Goal: Task Accomplishment & Management: Complete application form

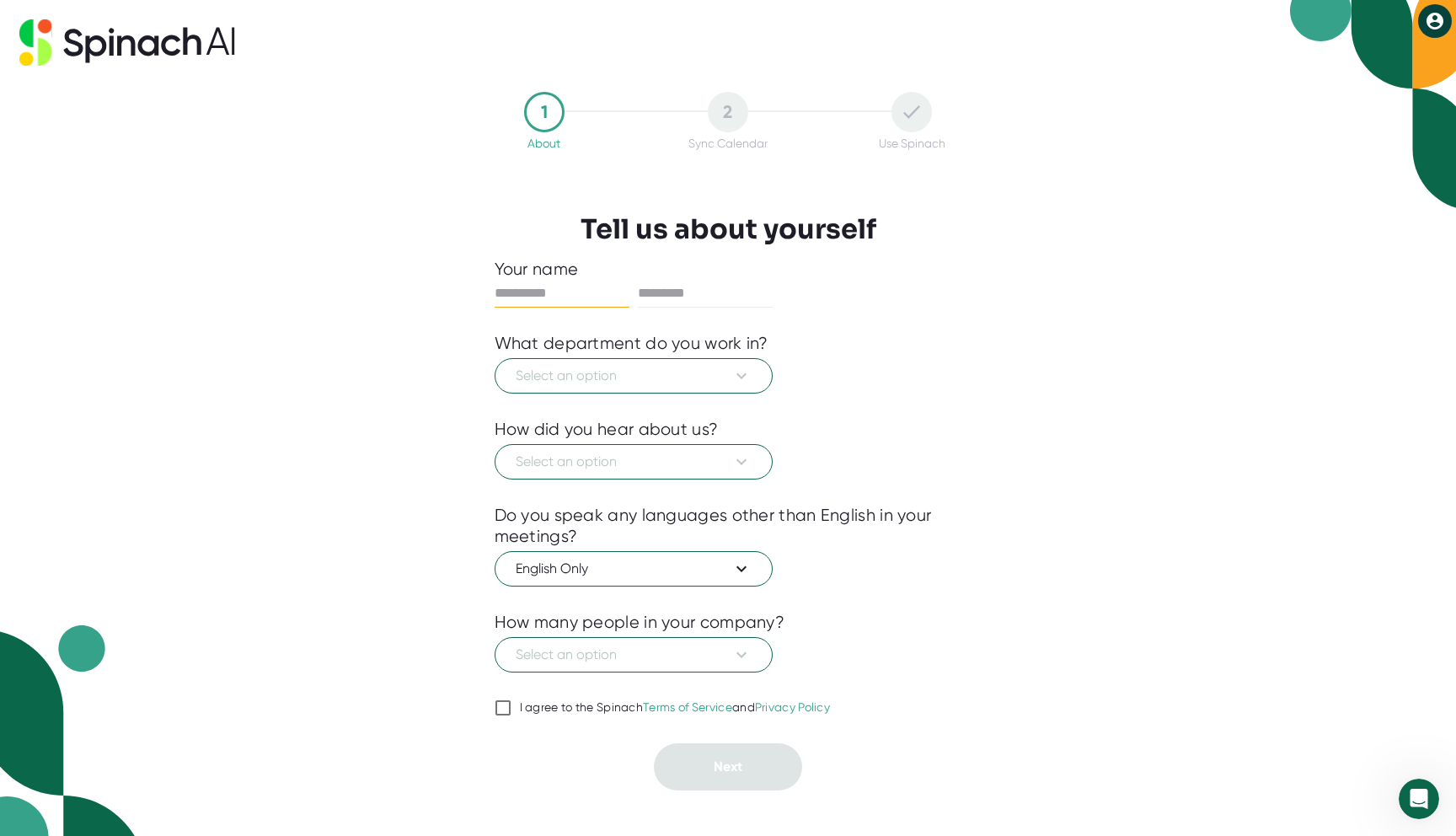
click at [886, 294] on div at bounding box center [728, 293] width 467 height 28
click at [568, 297] on input "text" at bounding box center [562, 293] width 135 height 27
type input "***"
type input "******"
click at [595, 381] on span "Select an option" at bounding box center [634, 375] width 236 height 20
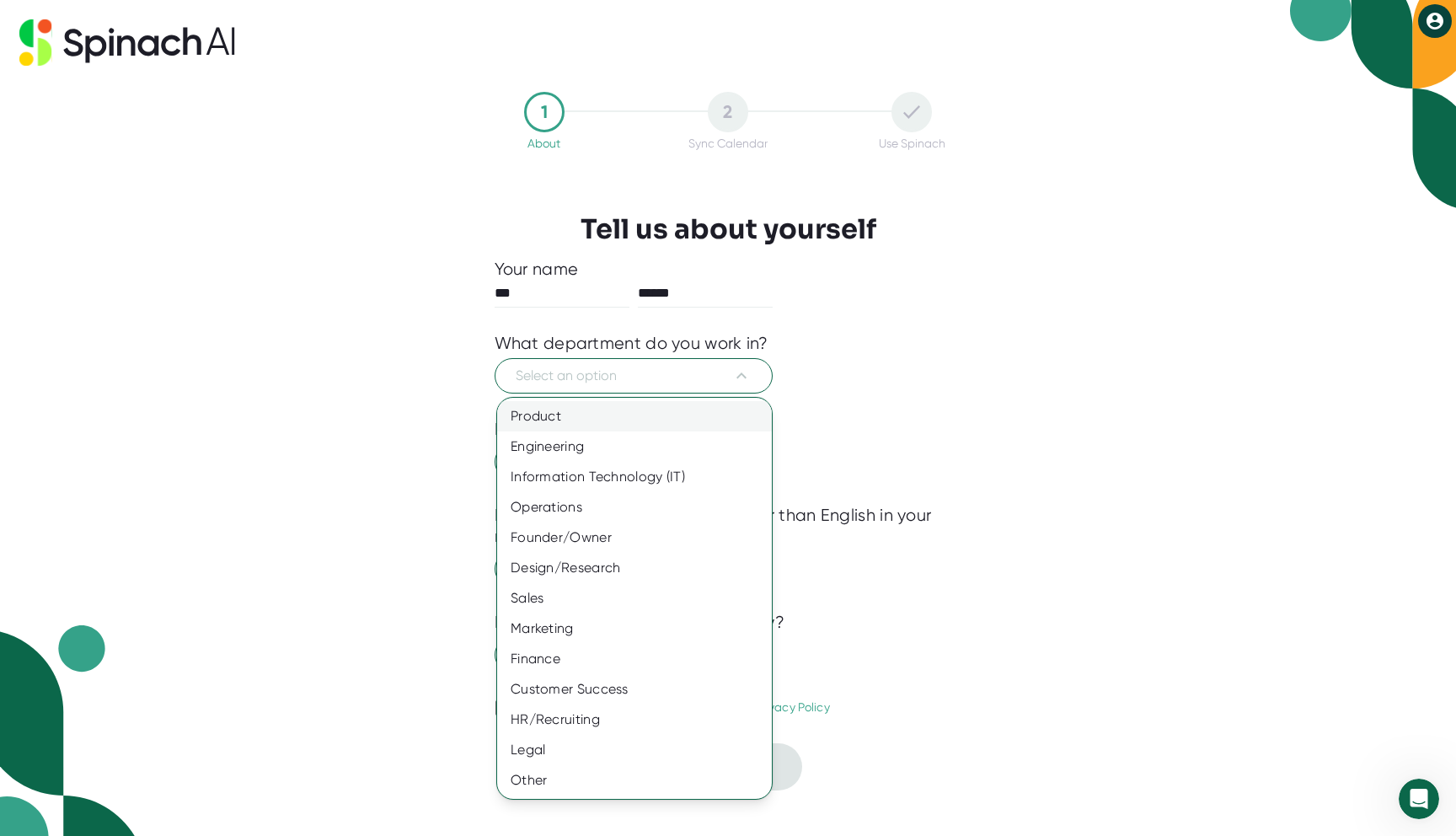
click at [635, 421] on div "Product" at bounding box center [634, 416] width 275 height 30
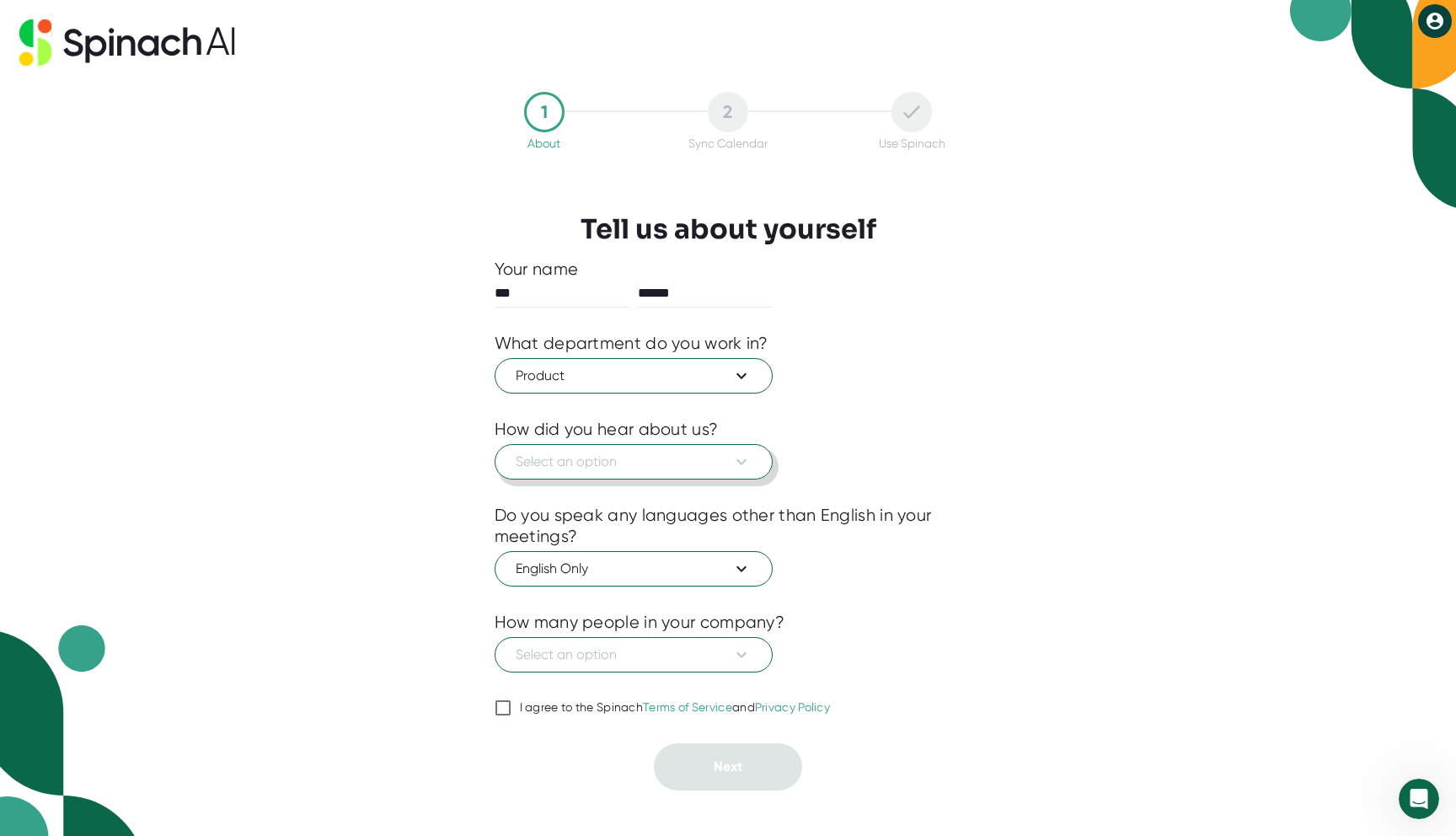
click at [638, 467] on span "Select an option" at bounding box center [634, 461] width 236 height 20
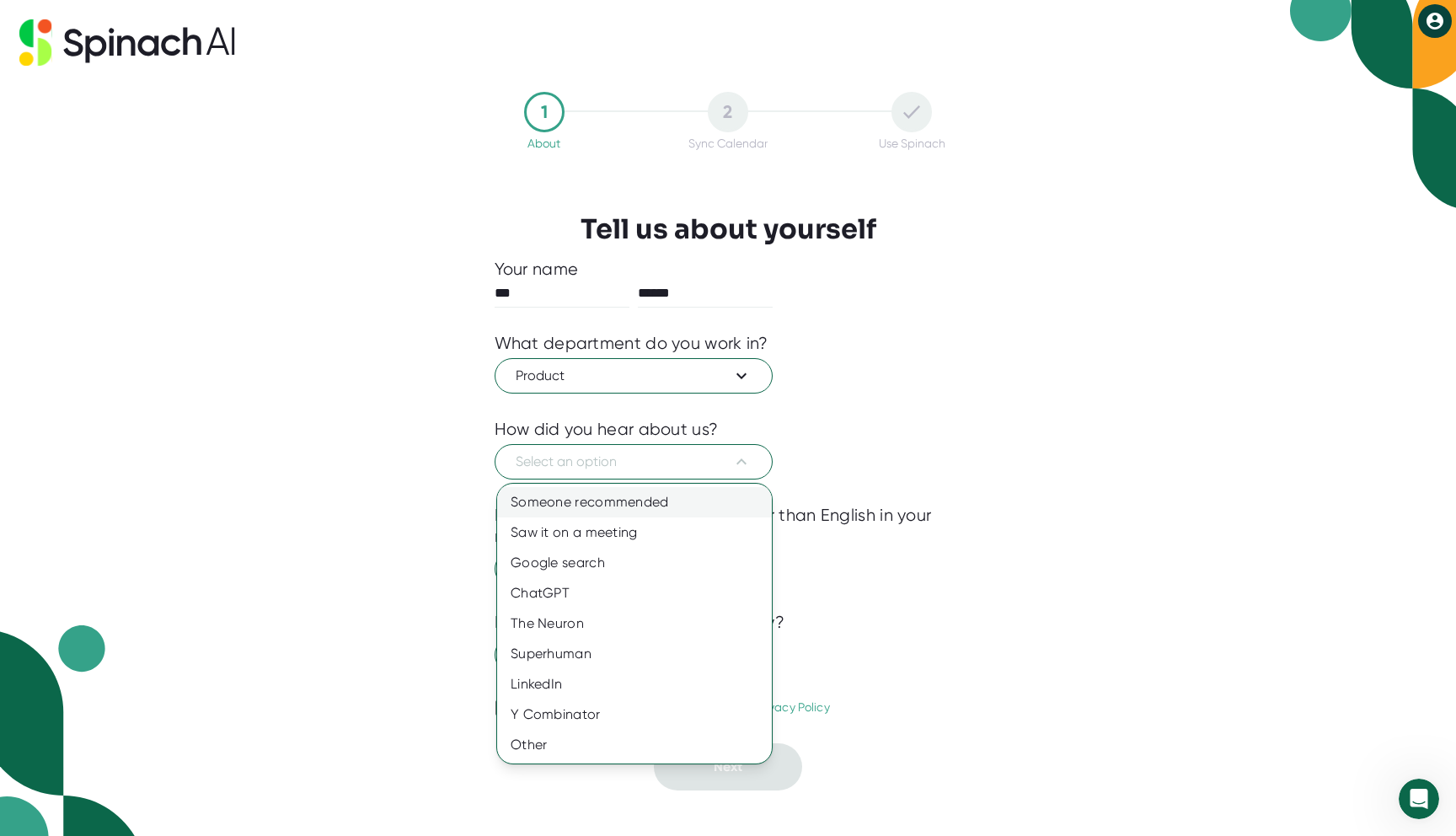
click at [639, 498] on div "Someone recommended" at bounding box center [634, 503] width 275 height 30
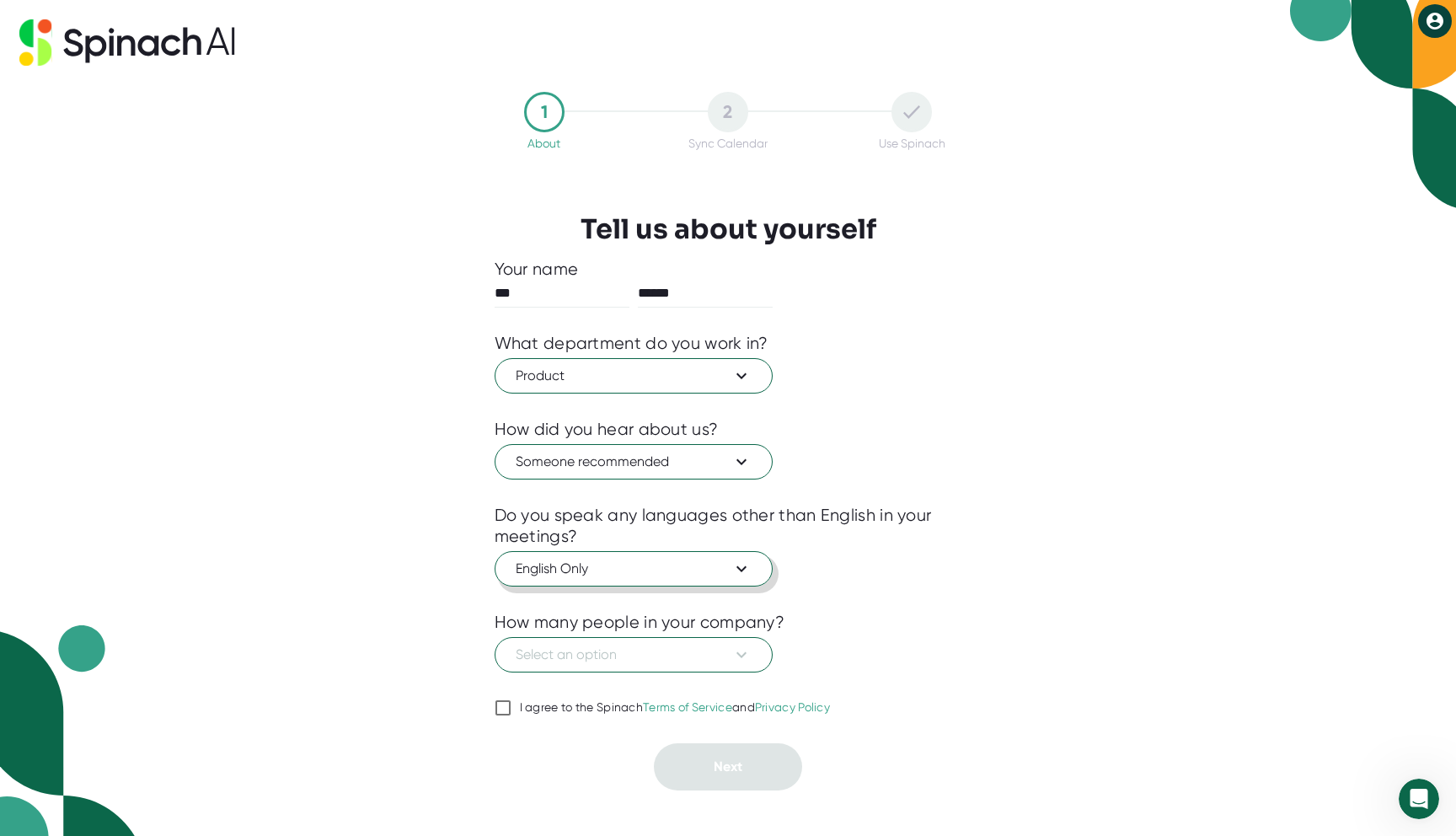
click at [641, 568] on span "English Only" at bounding box center [634, 568] width 236 height 20
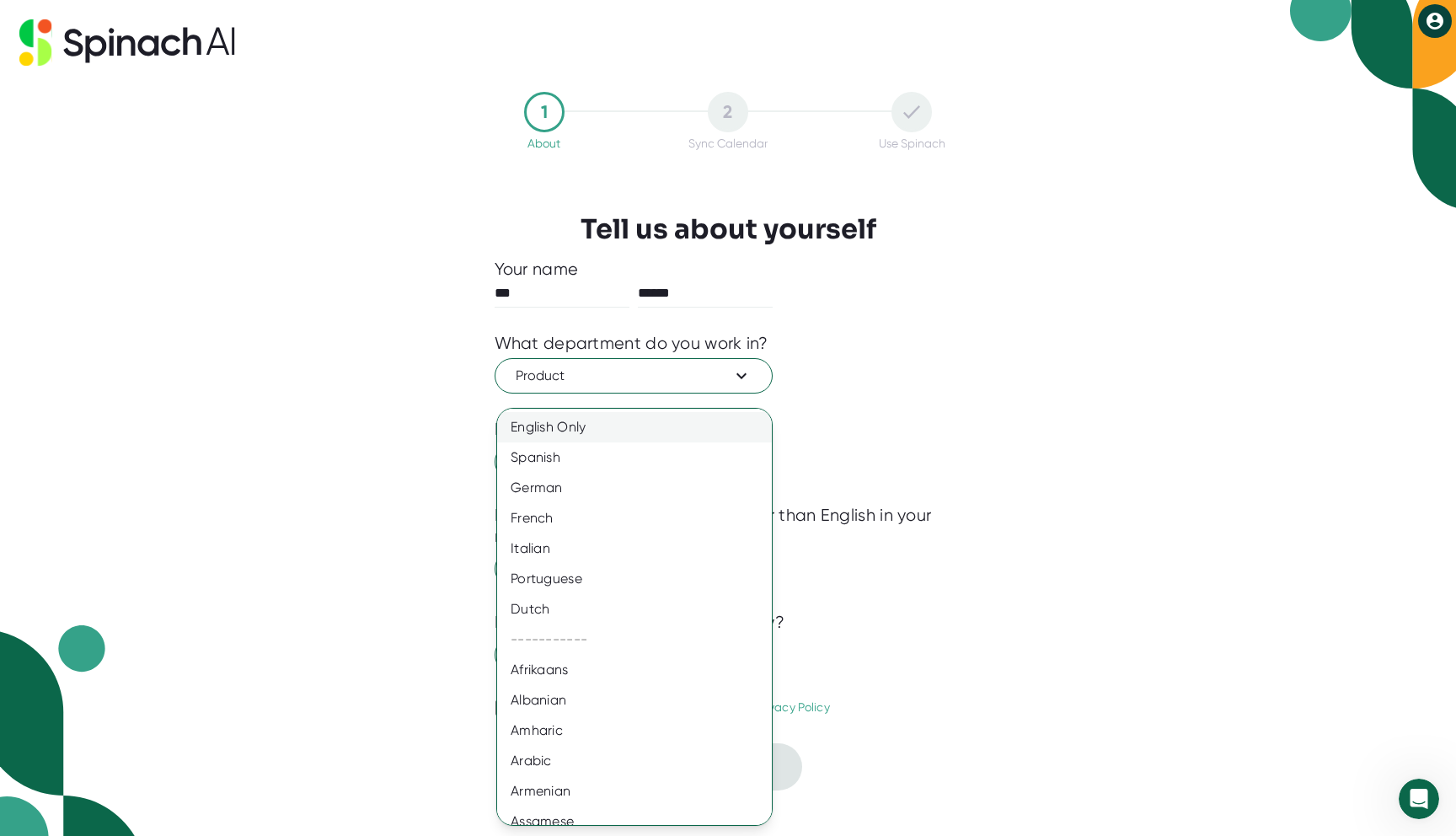
click at [583, 434] on div "English Only" at bounding box center [634, 428] width 275 height 30
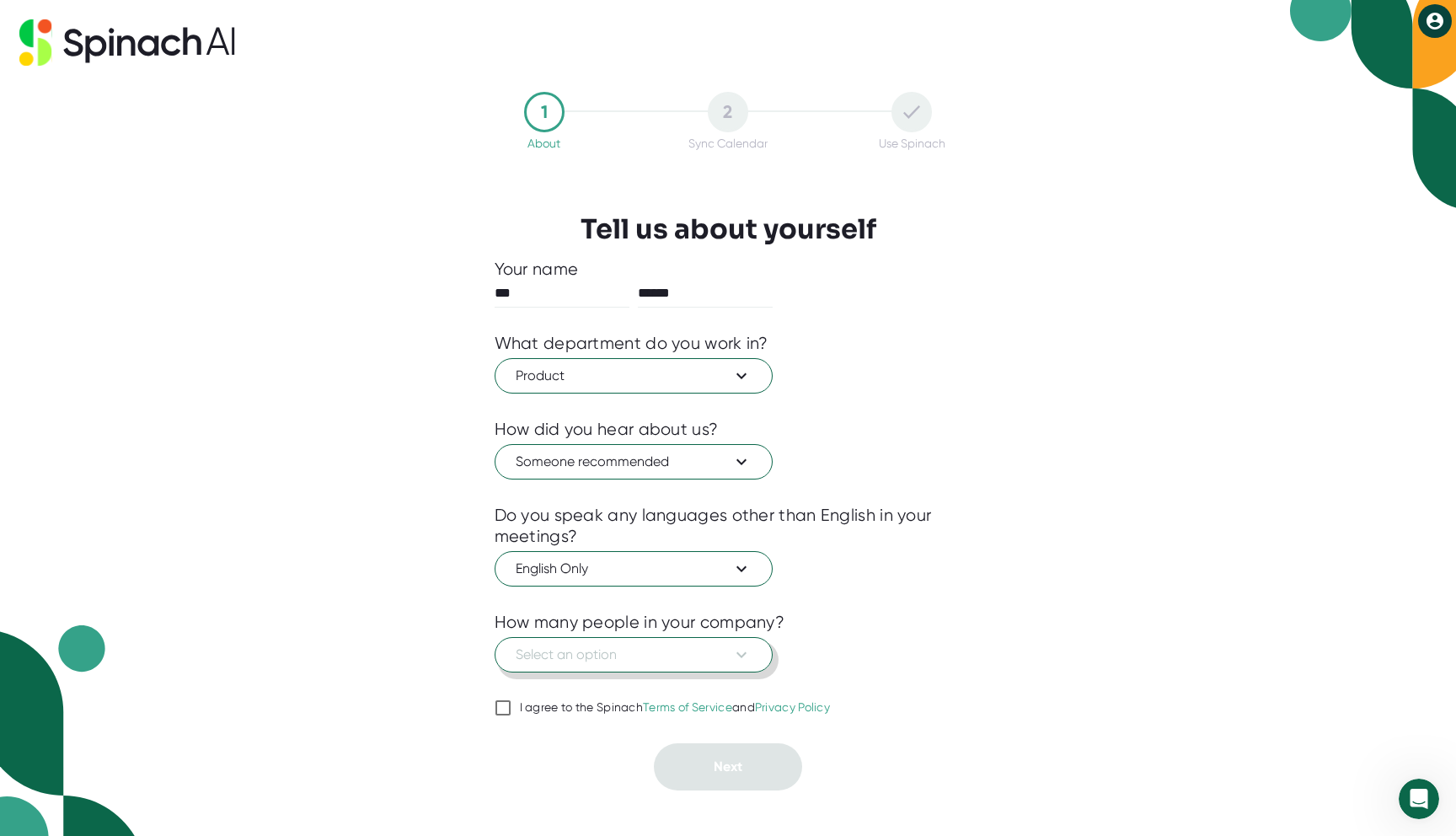
click at [612, 650] on span "Select an option" at bounding box center [634, 654] width 236 height 20
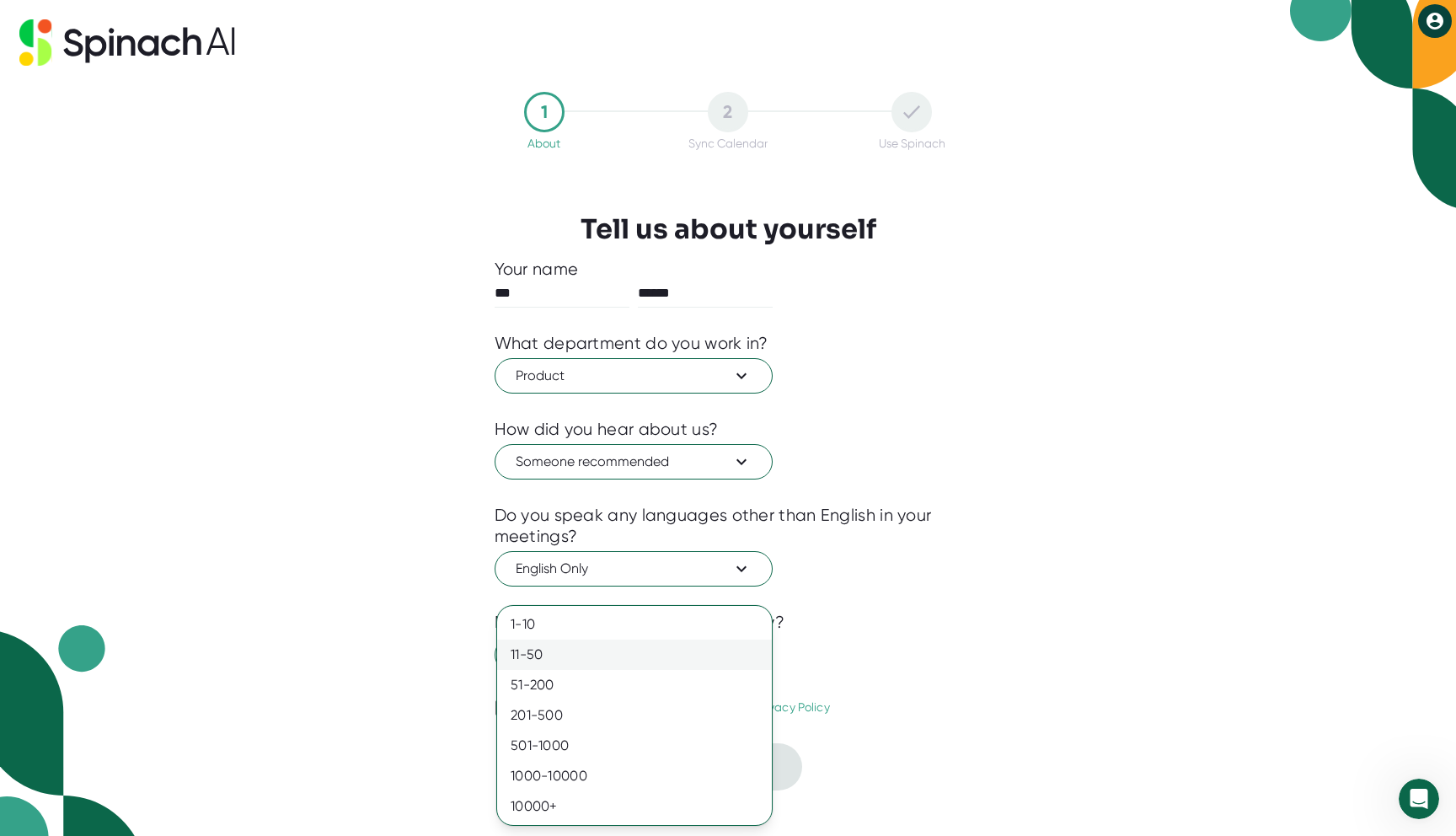
click at [604, 647] on div "11-50" at bounding box center [634, 655] width 275 height 30
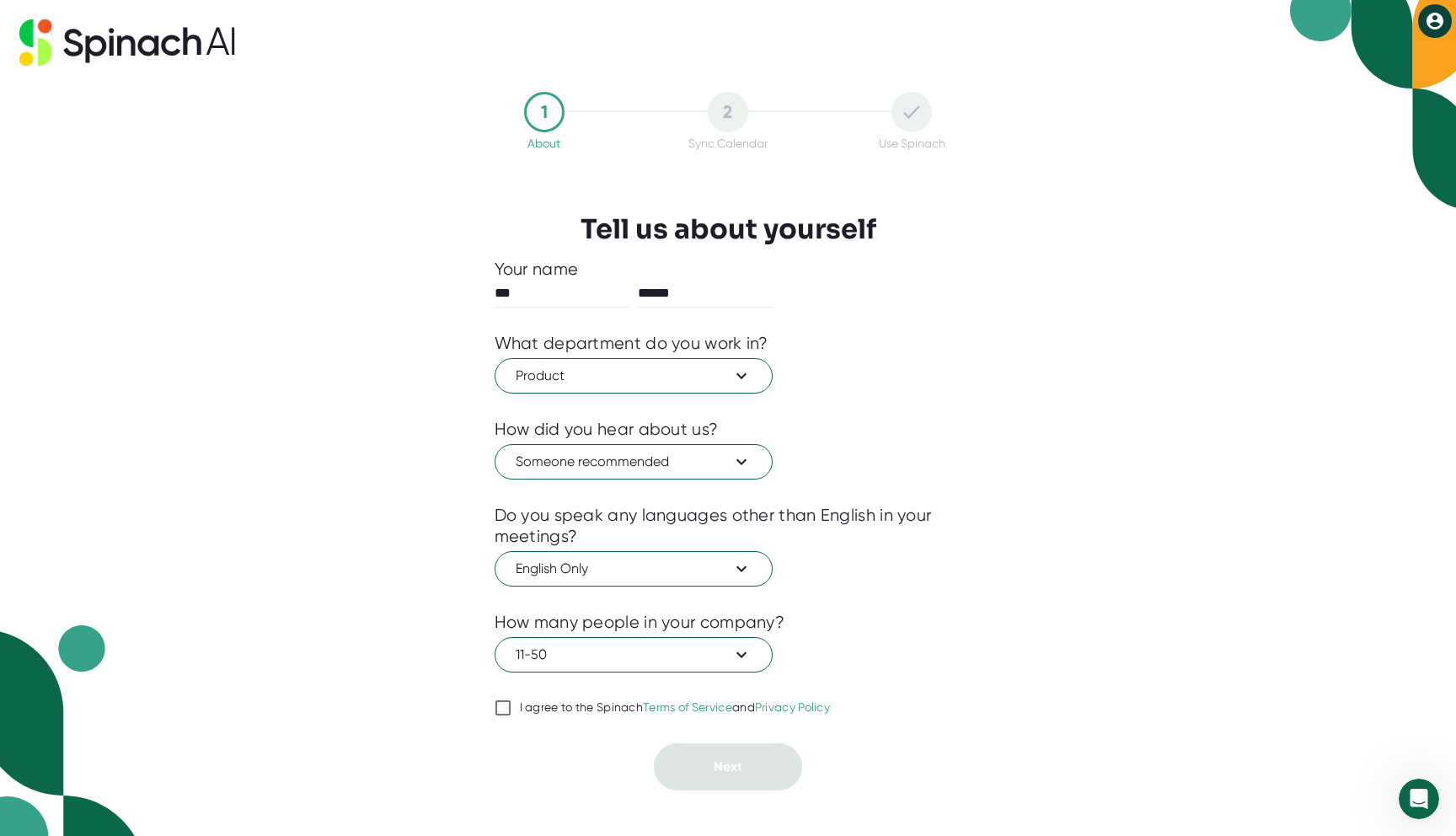
click at [547, 702] on div "I agree to the Spinach Terms of Service and Privacy Policy" at bounding box center [675, 708] width 311 height 15
click at [511, 702] on input "I agree to the Spinach Terms of Service and Privacy Policy" at bounding box center [503, 707] width 17 height 20
checkbox input "true"
click at [707, 762] on button "Next" at bounding box center [728, 767] width 148 height 48
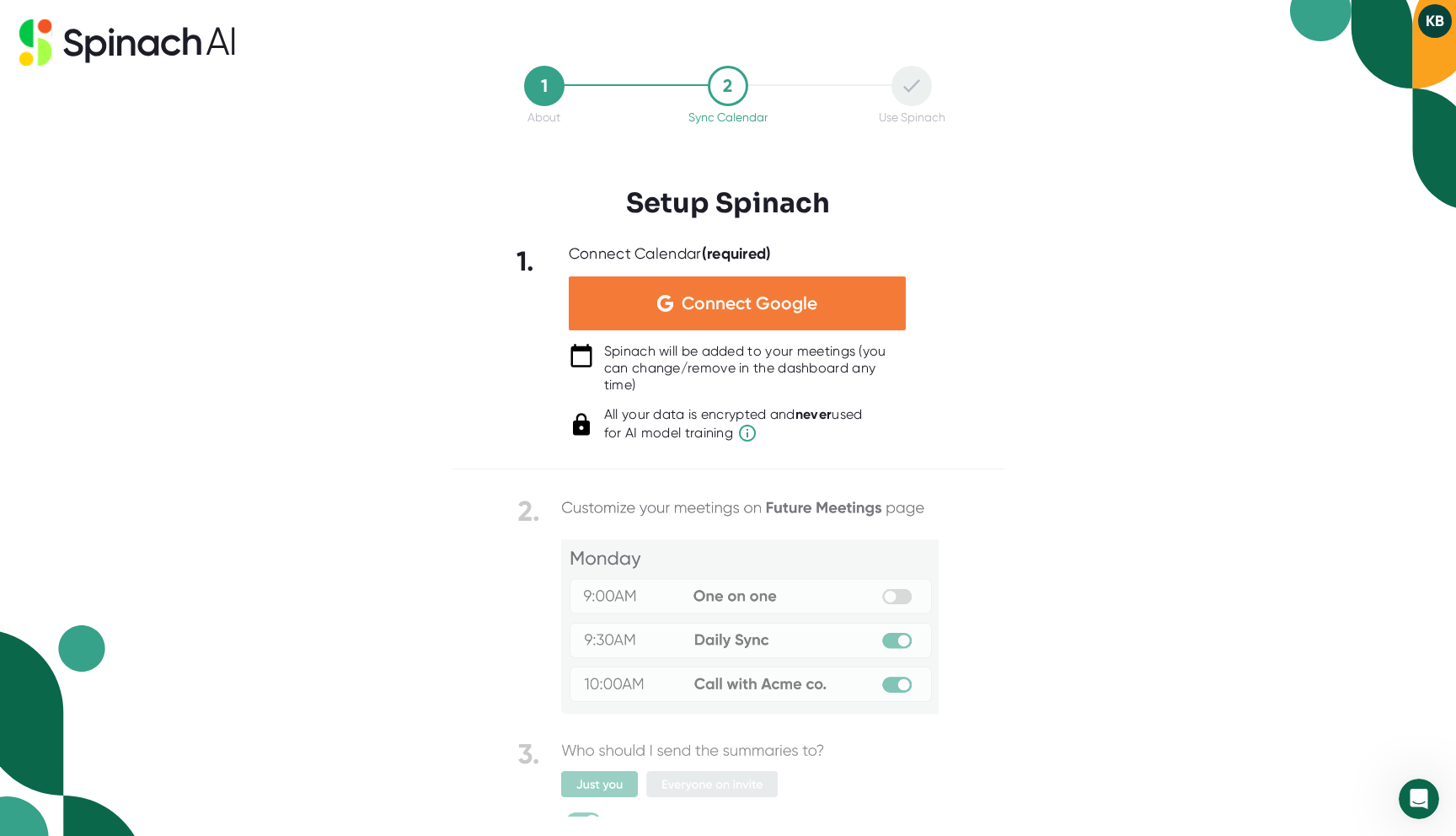
click at [741, 308] on span "Connect Google" at bounding box center [749, 304] width 136 height 17
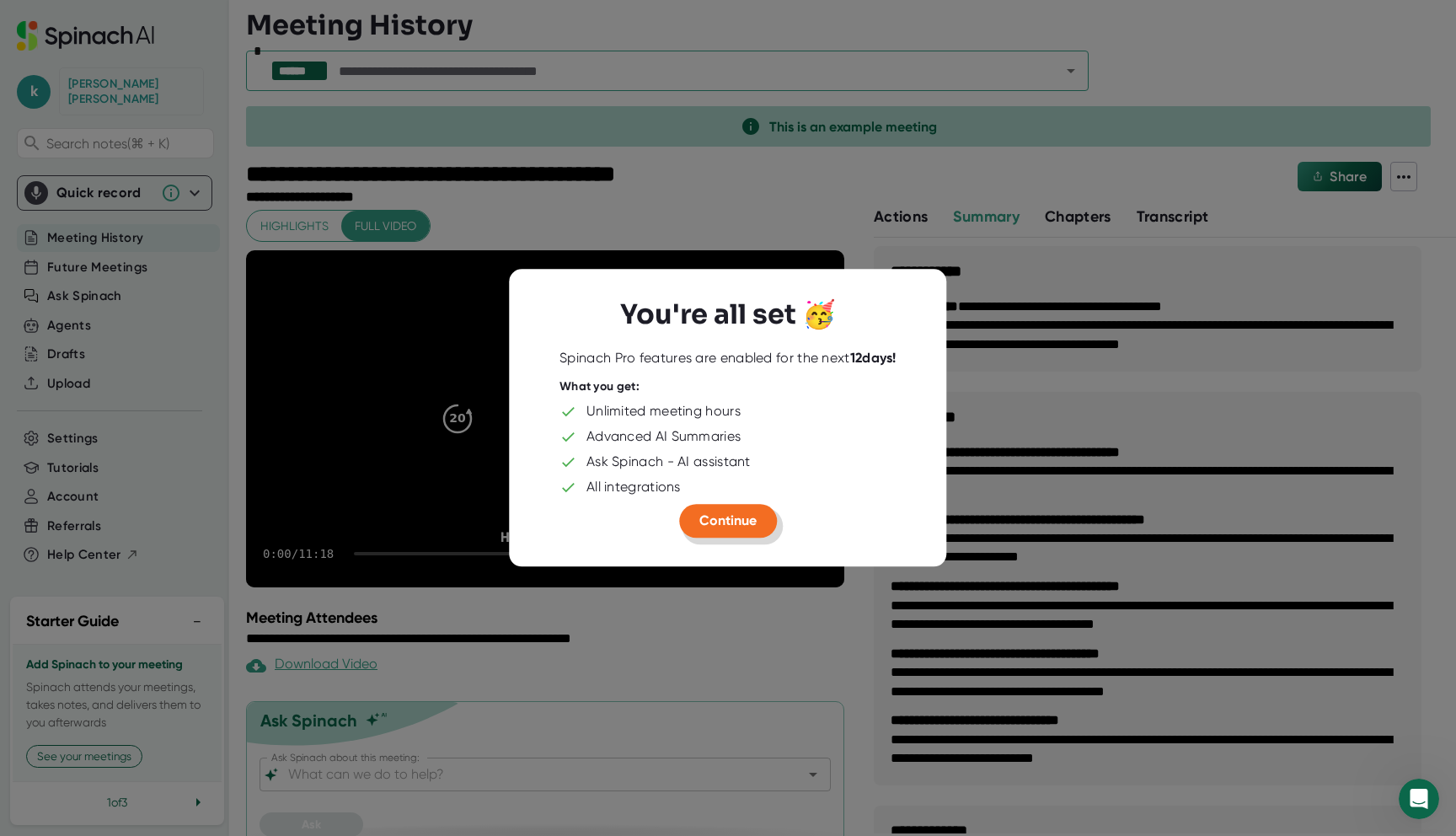
click at [754, 520] on span "Continue" at bounding box center [728, 520] width 57 height 16
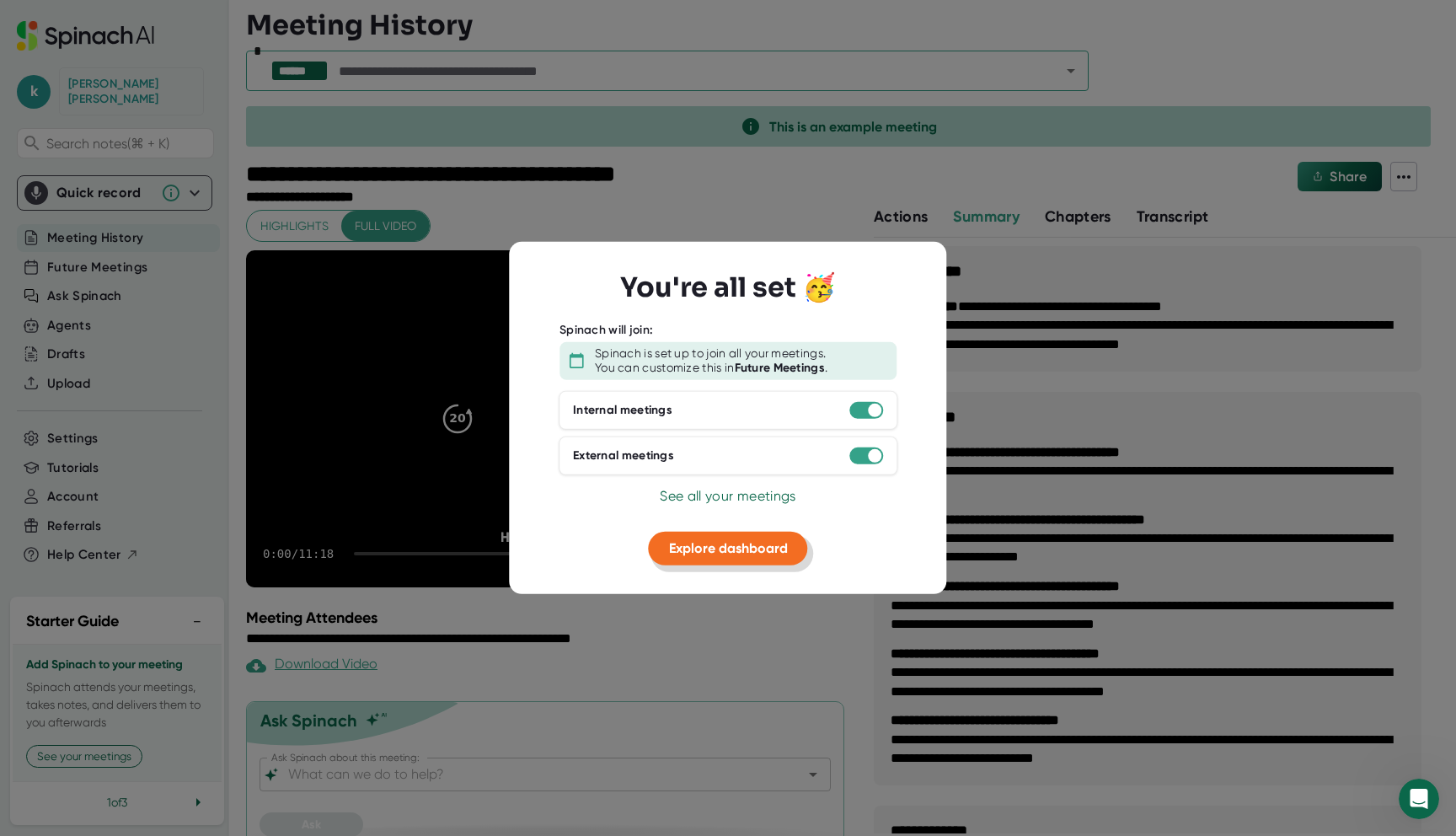
click at [781, 547] on span "Explore dashboard" at bounding box center [728, 547] width 119 height 16
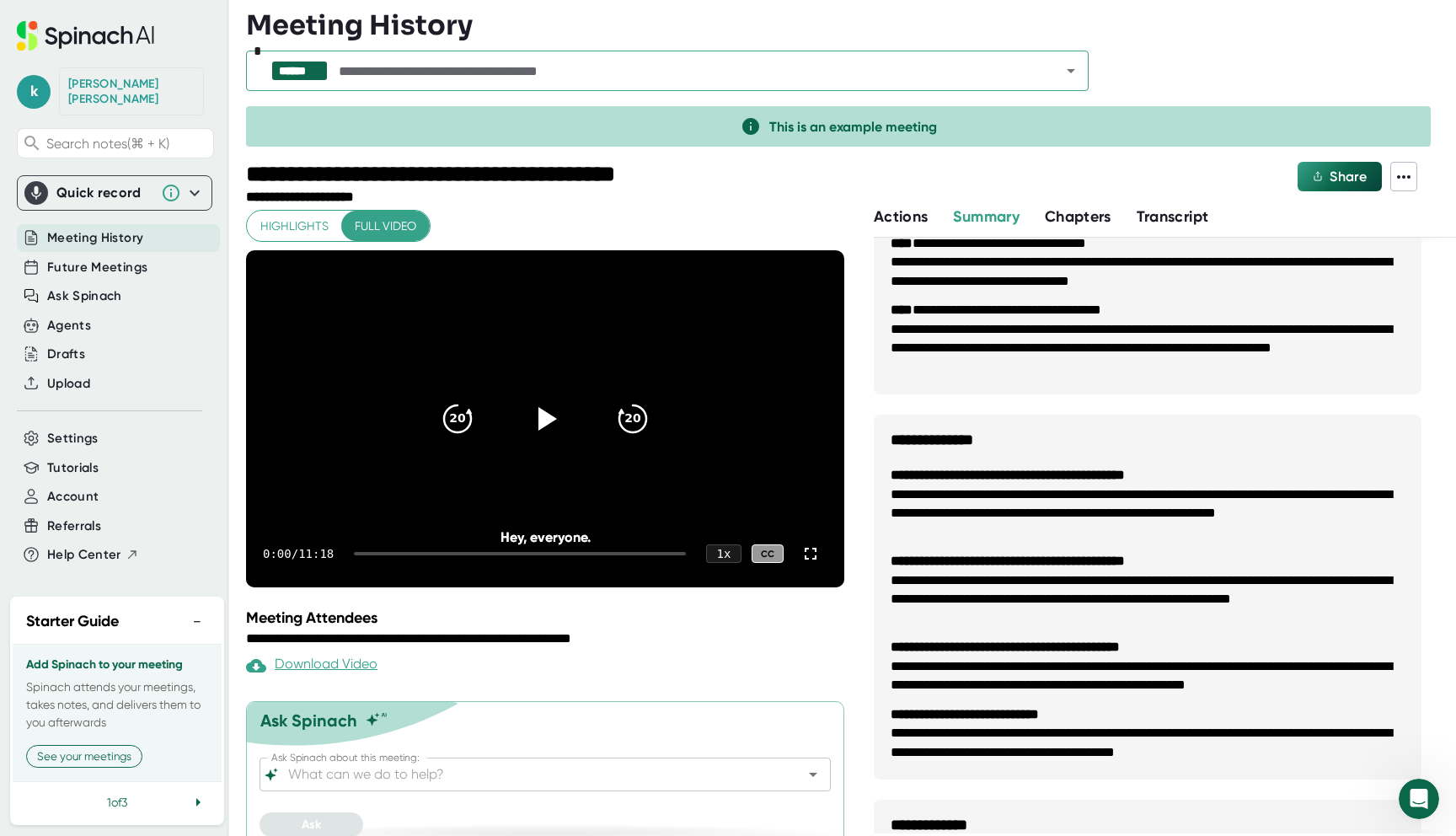
scroll to position [915, 0]
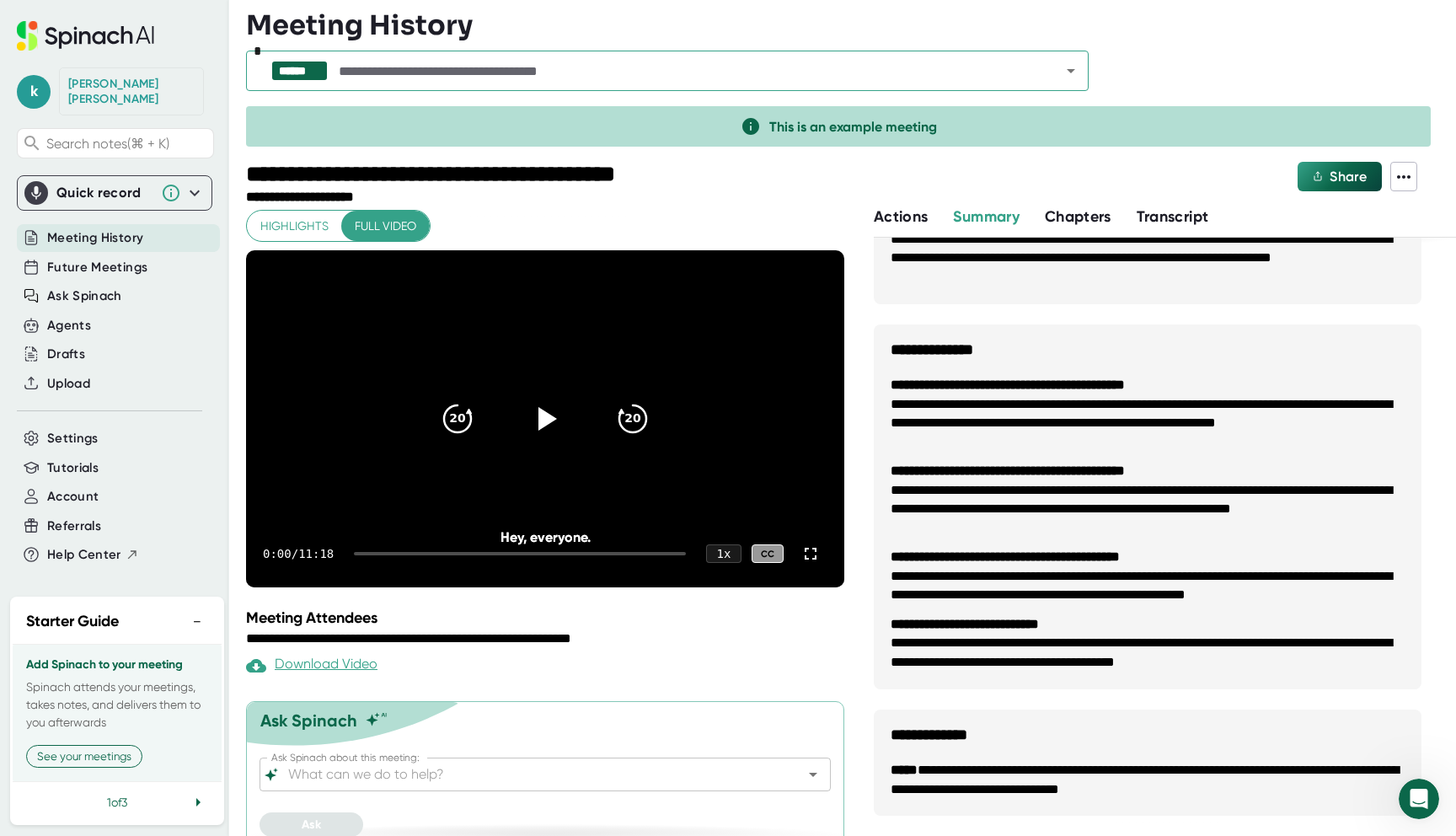
click at [396, 392] on video at bounding box center [544, 419] width 598 height 337
click at [542, 406] on icon at bounding box center [545, 419] width 42 height 42
